Goal: Entertainment & Leisure: Consume media (video, audio)

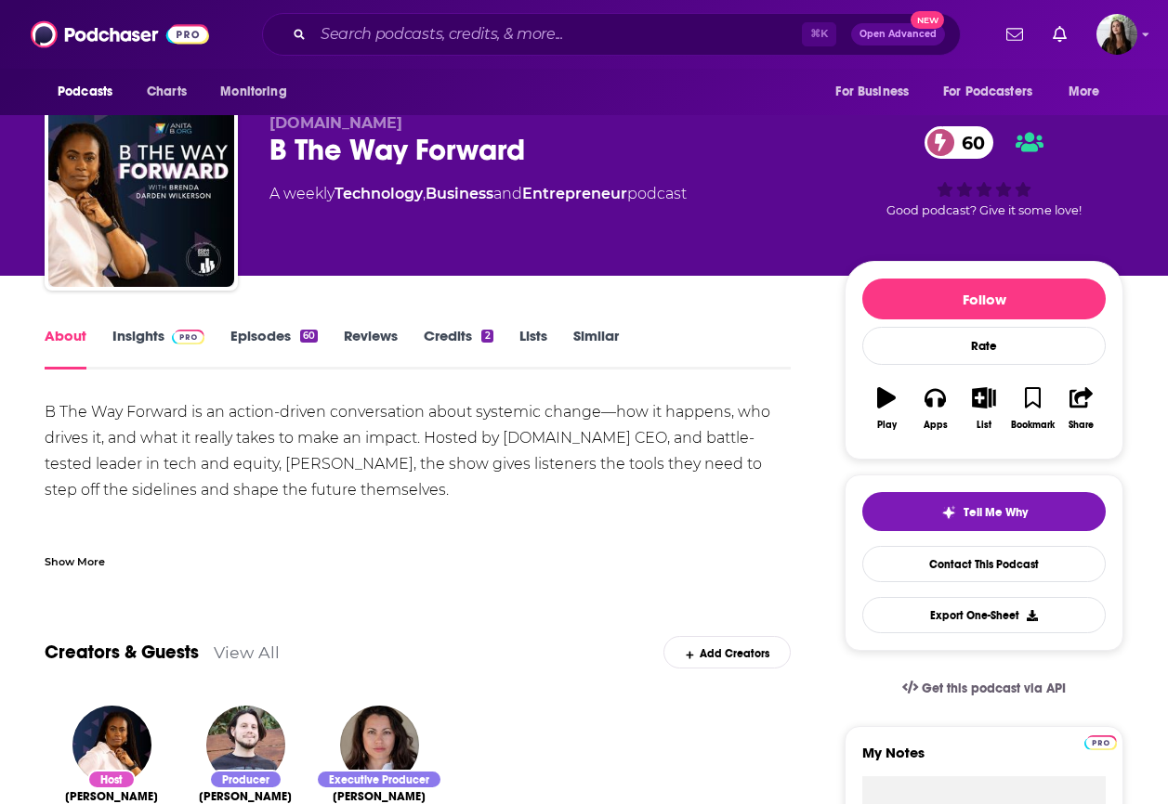
scroll to position [30, 0]
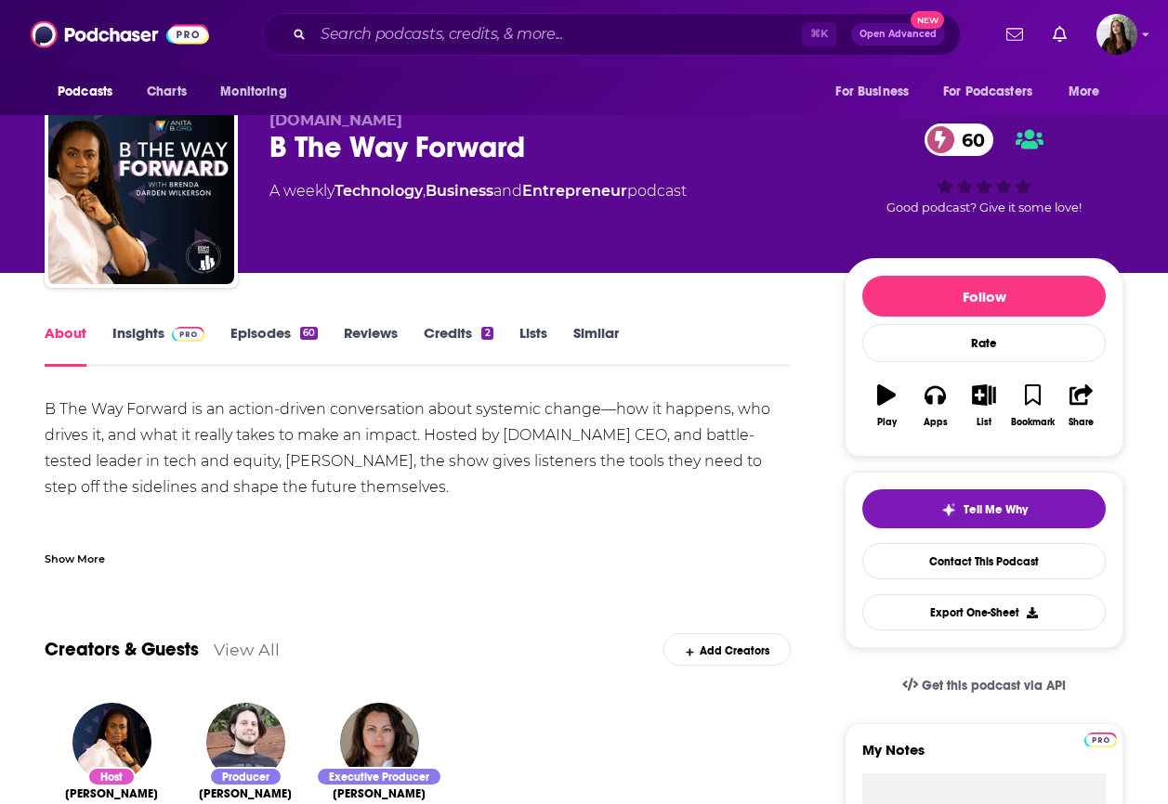
click at [167, 333] on span at bounding box center [184, 333] width 40 height 18
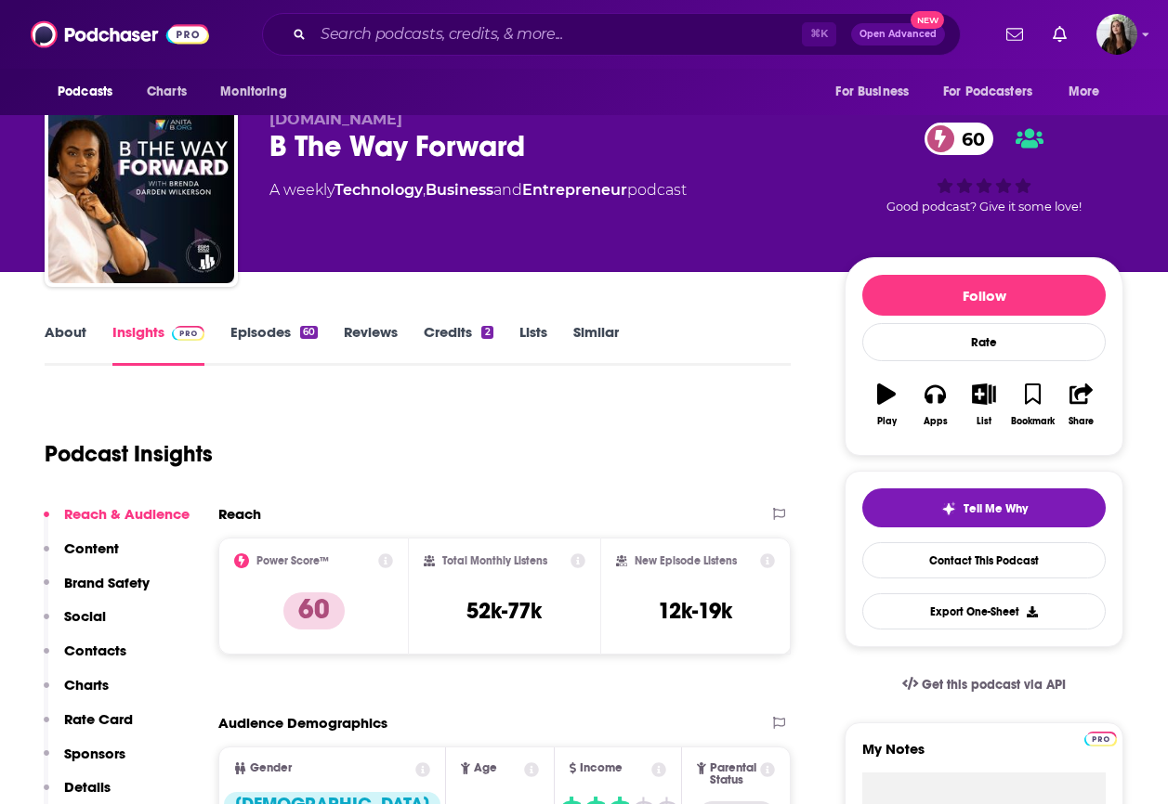
scroll to position [32, 0]
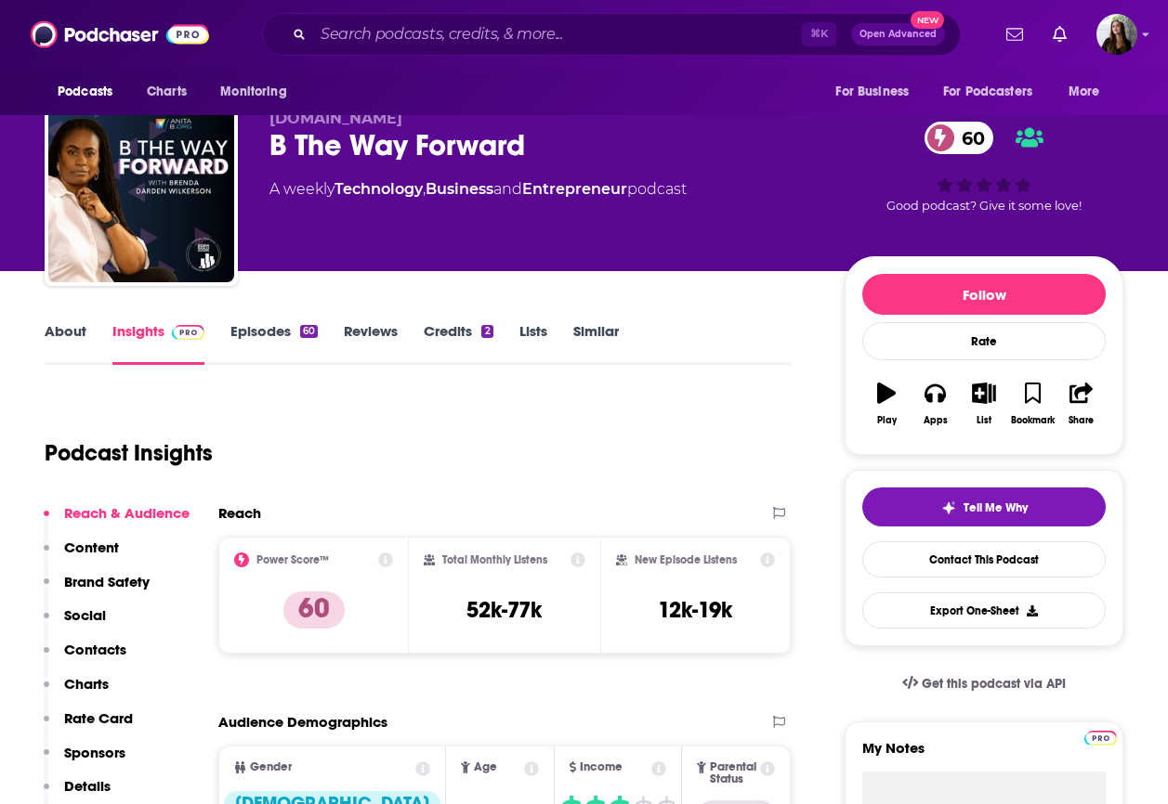
click at [287, 332] on link "Episodes 60" at bounding box center [273, 343] width 87 height 43
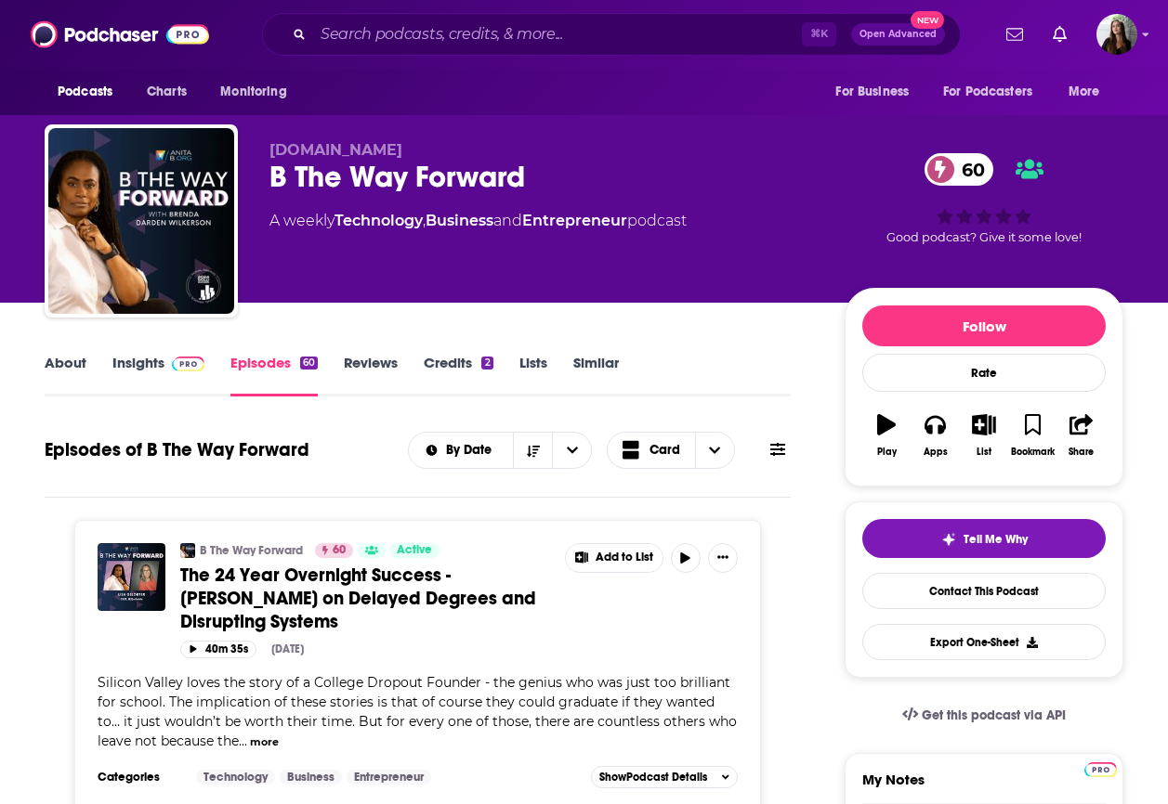
click at [342, 169] on div "B The Way Forward 60" at bounding box center [541, 177] width 545 height 36
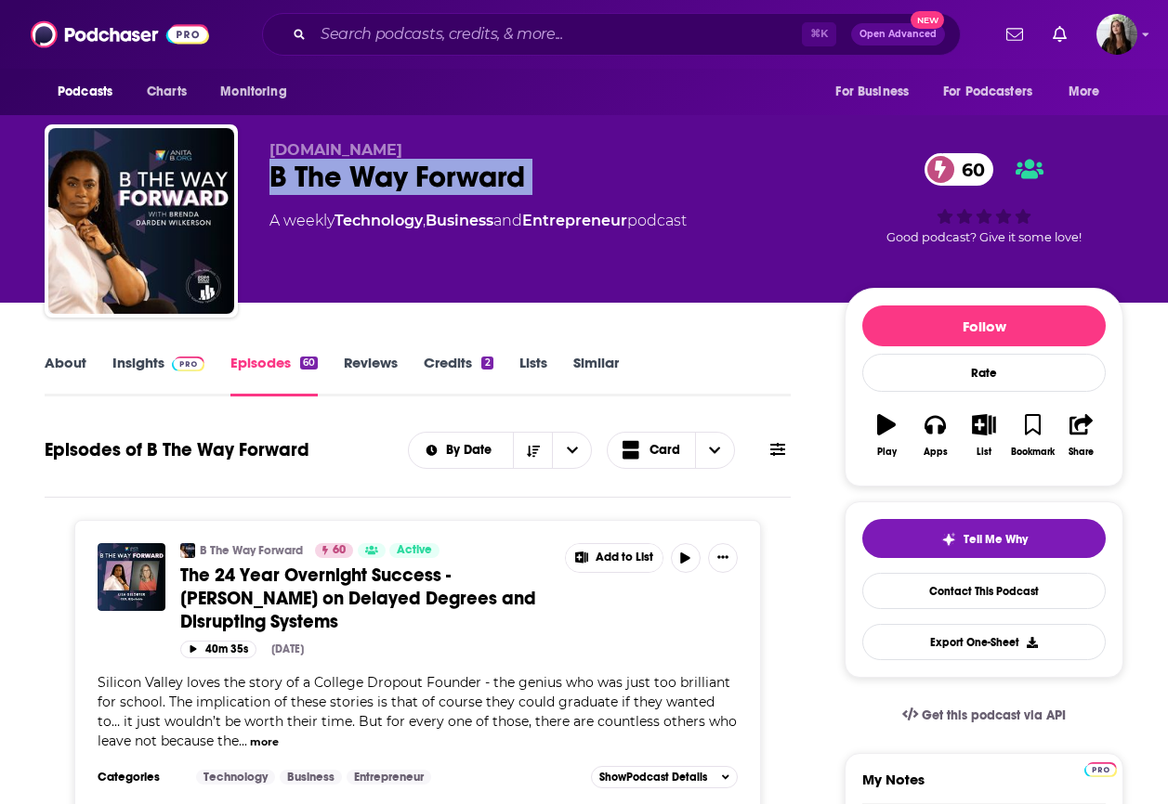
click at [342, 169] on div "B The Way Forward 60" at bounding box center [541, 177] width 545 height 36
